Goal: Transaction & Acquisition: Purchase product/service

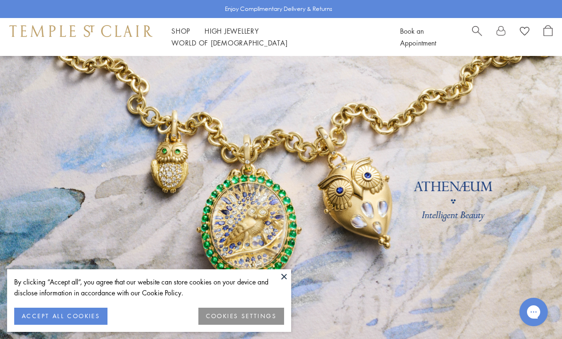
scroll to position [9, 0]
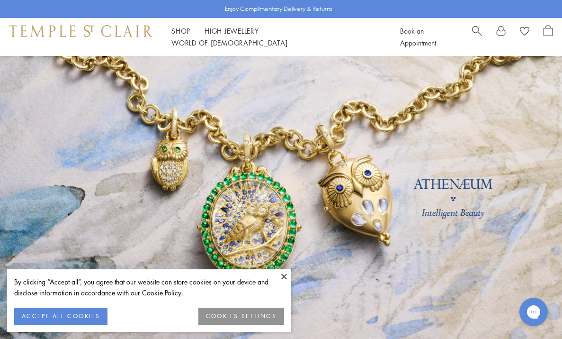
click at [221, 316] on button "COOKIES SETTINGS" at bounding box center [242, 315] width 86 height 17
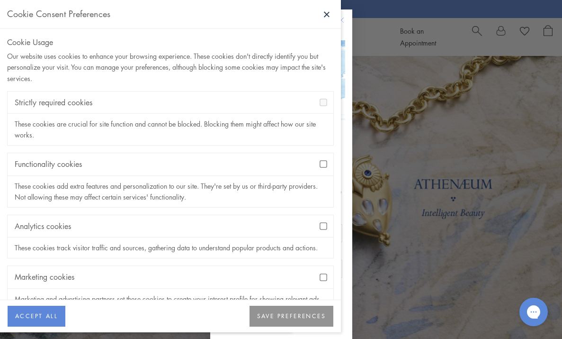
click at [281, 312] on button "SAVE PREFERENCES" at bounding box center [292, 316] width 84 height 21
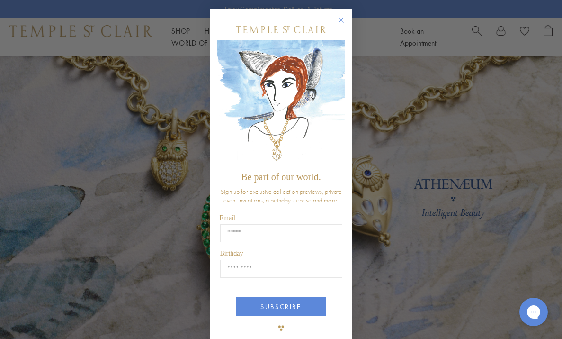
click at [339, 21] on circle "Close dialog" at bounding box center [340, 20] width 11 height 11
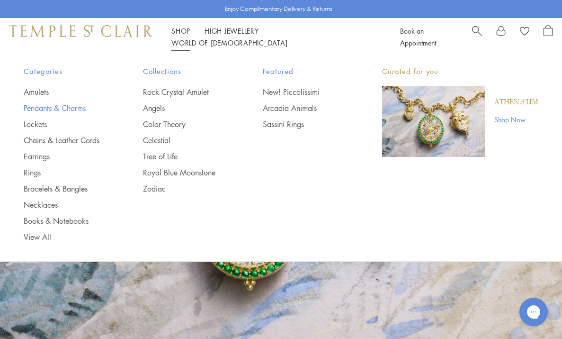
click at [72, 106] on link "Pendants & Charms" at bounding box center [64, 108] width 81 height 10
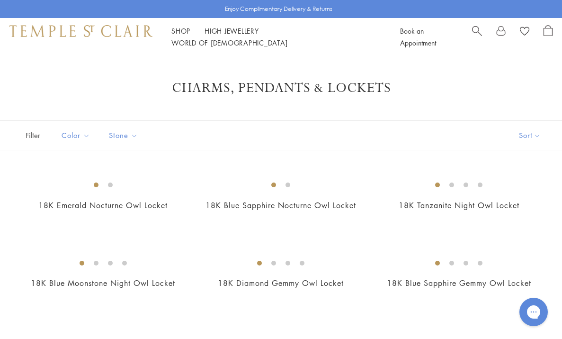
click at [475, 33] on span "Search" at bounding box center [477, 30] width 10 height 10
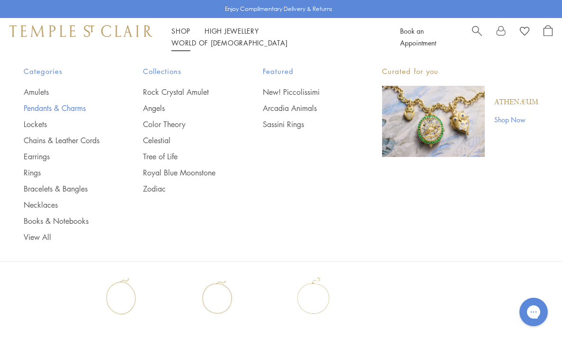
type input "**********"
click at [36, 107] on link "Pendants & Charms" at bounding box center [64, 108] width 81 height 10
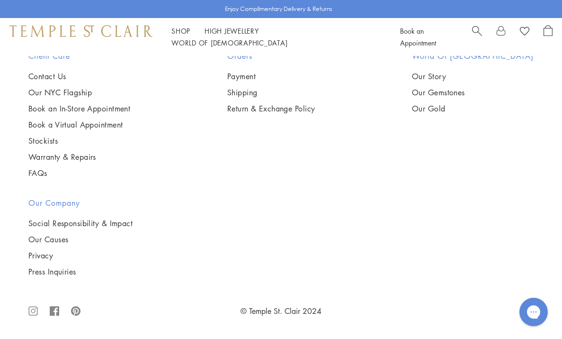
scroll to position [4905, 0]
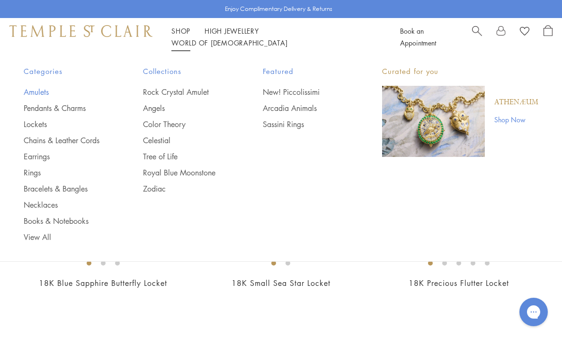
click at [38, 90] on link "Amulets" at bounding box center [64, 92] width 81 height 10
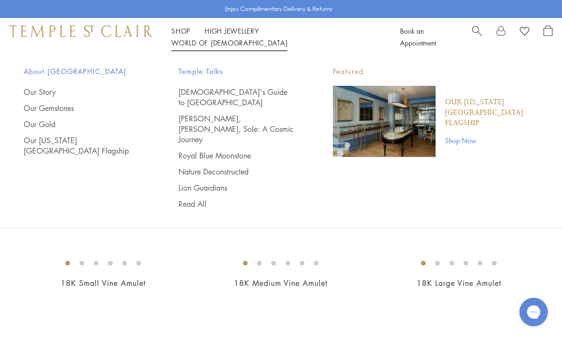
click at [475, 35] on span "Search" at bounding box center [477, 30] width 10 height 10
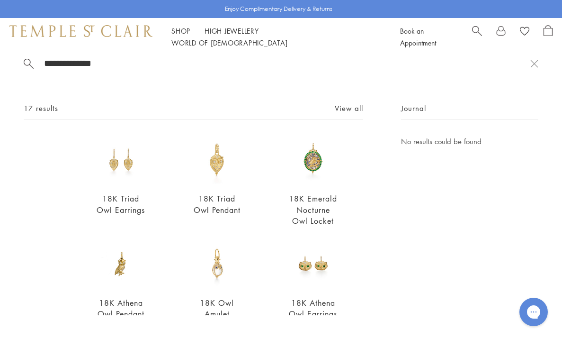
scroll to position [15, 0]
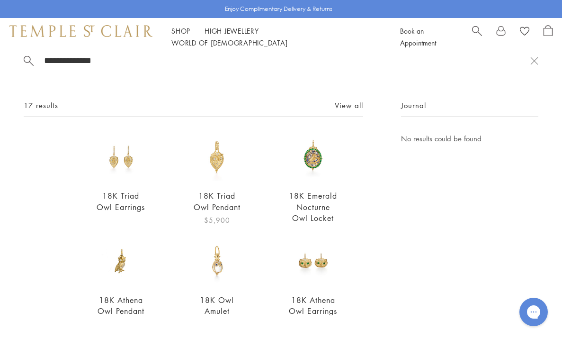
type input "**********"
click at [217, 205] on link "18K Triad Owl Pendant" at bounding box center [217, 200] width 47 height 21
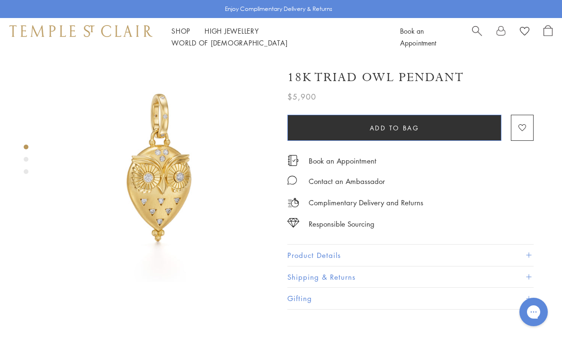
click at [406, 126] on span "Add to bag" at bounding box center [395, 128] width 50 height 10
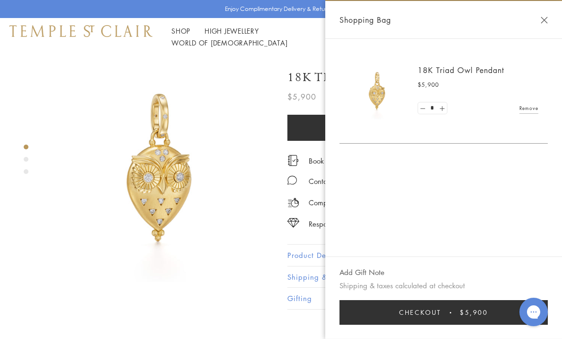
click at [112, 108] on img at bounding box center [160, 169] width 226 height 226
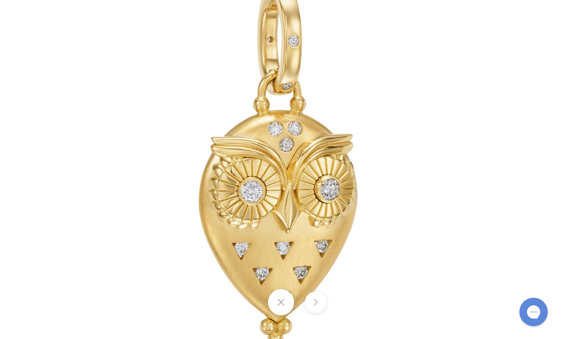
click at [406, 133] on img at bounding box center [281, 169] width 554 height 554
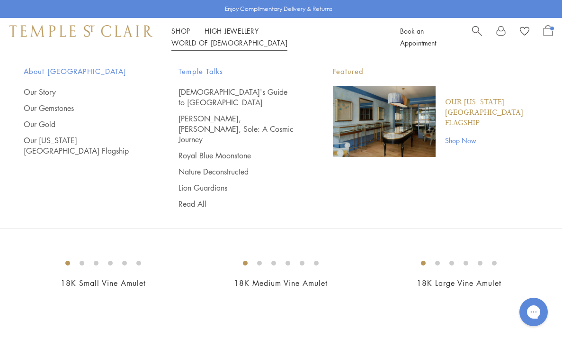
click at [474, 33] on span "Search" at bounding box center [477, 30] width 10 height 10
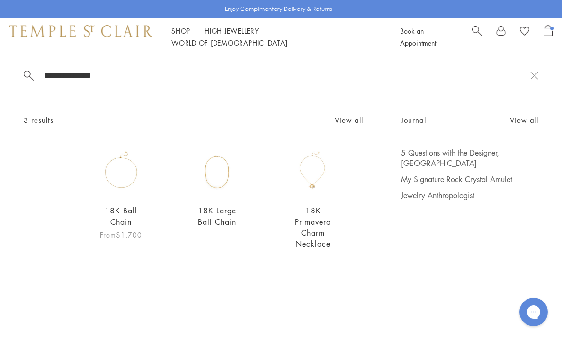
type input "**********"
click at [131, 196] on div "18K Ball Chain From $1,700" at bounding box center [121, 193] width 49 height 93
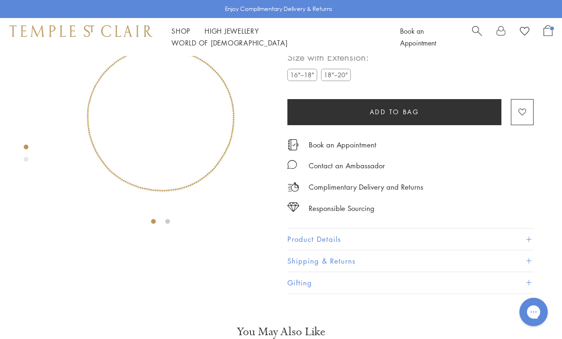
click at [390, 117] on span "Add to bag" at bounding box center [395, 112] width 50 height 10
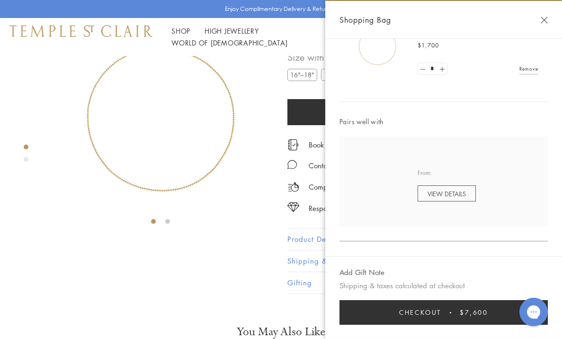
scroll to position [50, 0]
click at [375, 274] on button "Add Gift Note" at bounding box center [362, 272] width 45 height 12
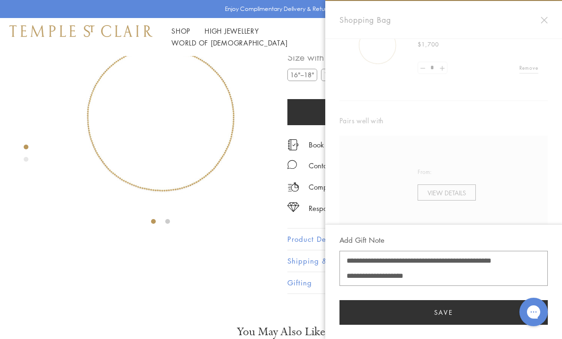
type textarea "**********"
click at [437, 313] on button "Save" at bounding box center [444, 312] width 208 height 25
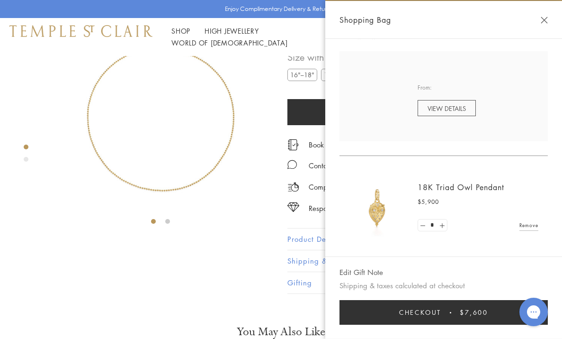
scroll to position [134, 0]
click at [443, 314] on button "Checkout $7,600" at bounding box center [444, 312] width 208 height 25
